Goal: Obtain resource: Obtain resource

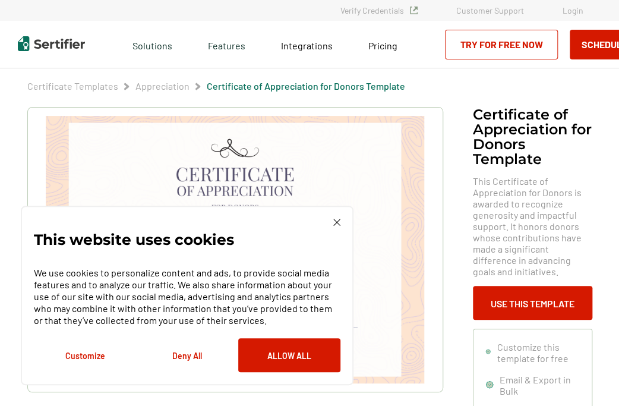
click at [188, 358] on button "Deny All" at bounding box center [187, 355] width 102 height 34
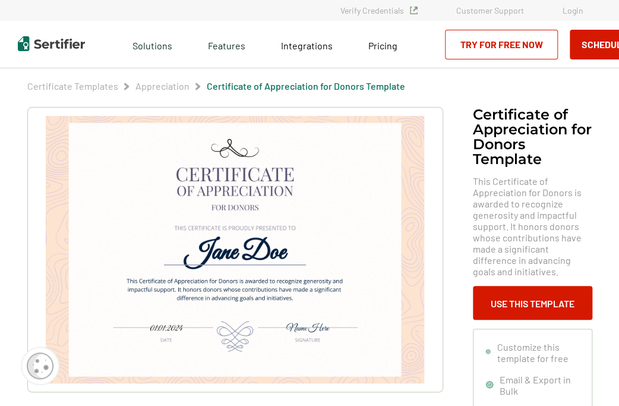
click at [223, 303] on img at bounding box center [235, 249] width 378 height 267
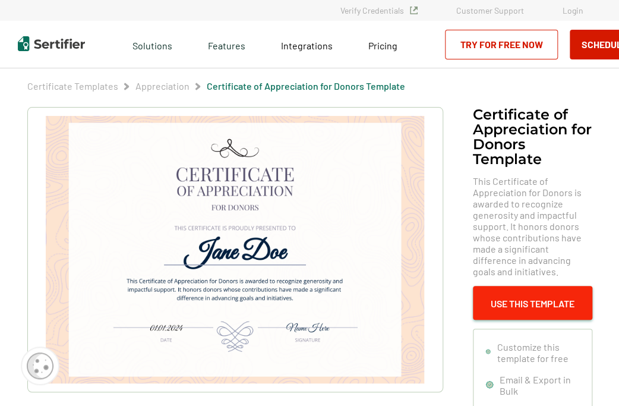
click at [508, 308] on button "Use This Template" at bounding box center [532, 303] width 119 height 34
click at [502, 300] on button "Use This Template" at bounding box center [532, 303] width 119 height 34
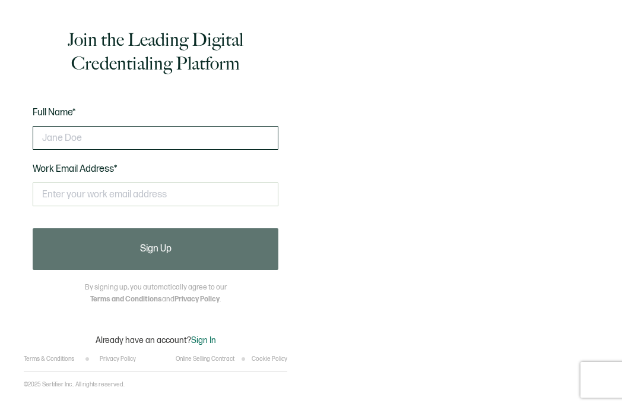
click at [97, 137] on input "text" at bounding box center [156, 138] width 246 height 24
type input "m"
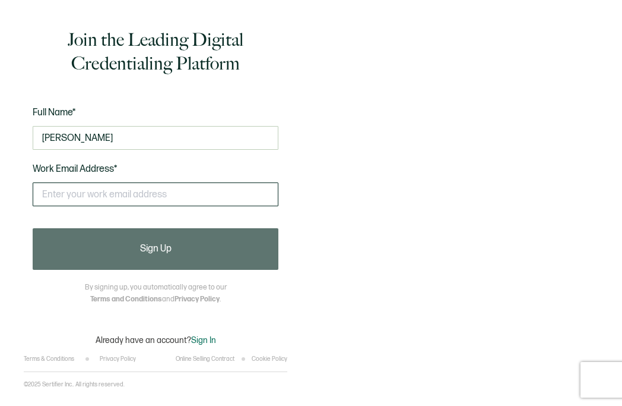
type input "[PERSON_NAME]"
click at [84, 195] on input "text" at bounding box center [156, 194] width 246 height 24
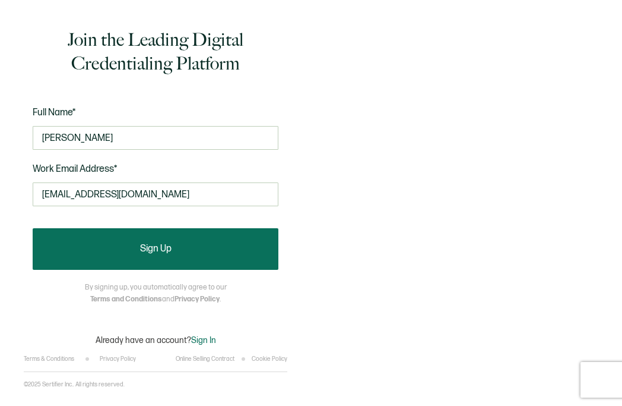
click at [194, 247] on button "Sign Up" at bounding box center [156, 249] width 246 height 42
click at [161, 251] on span "Sign Up" at bounding box center [155, 249] width 31 height 10
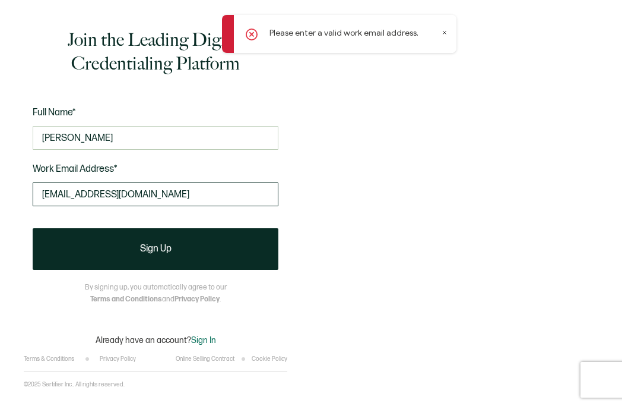
click at [203, 195] on input "[EMAIL_ADDRESS][DOMAIN_NAME]" at bounding box center [156, 194] width 246 height 24
drag, startPoint x: 142, startPoint y: 192, endPoint x: 33, endPoint y: 190, distance: 109.3
click at [33, 190] on input "[EMAIL_ADDRESS][DOMAIN_NAME]" at bounding box center [156, 194] width 246 height 24
drag, startPoint x: 208, startPoint y: 189, endPoint x: 17, endPoint y: 187, distance: 191.3
click at [17, 187] on div "Join the Leading Digital Credentialing Platform Full Name* [PERSON_NAME] Work E…" at bounding box center [155, 203] width 311 height 406
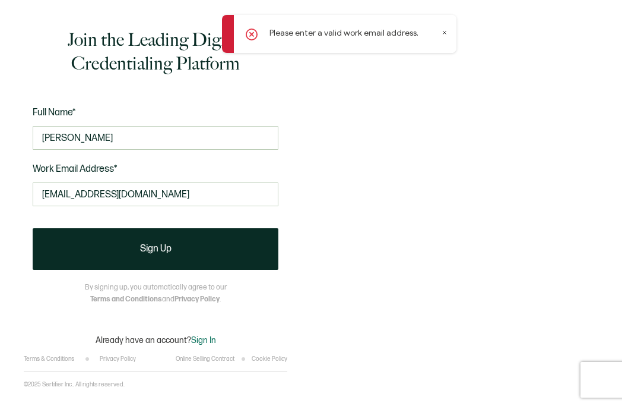
type input "p"
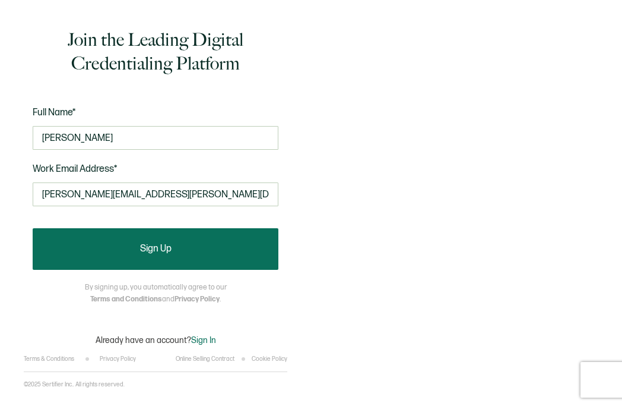
type input "[PERSON_NAME][EMAIL_ADDRESS][PERSON_NAME][DOMAIN_NAME]"
click at [176, 251] on button "Sign Up" at bounding box center [156, 249] width 246 height 42
